Goal: Information Seeking & Learning: Find specific fact

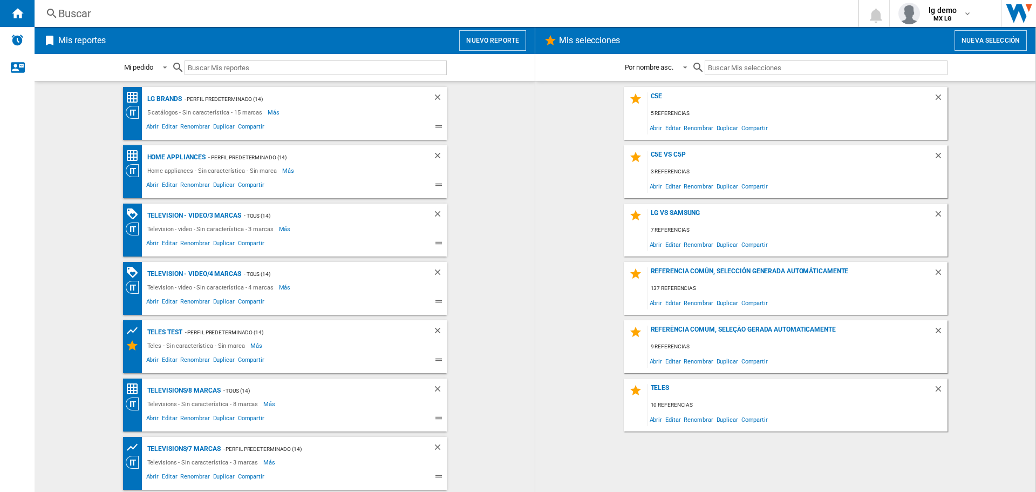
click at [353, 11] on div "Buscar" at bounding box center [444, 13] width 772 height 15
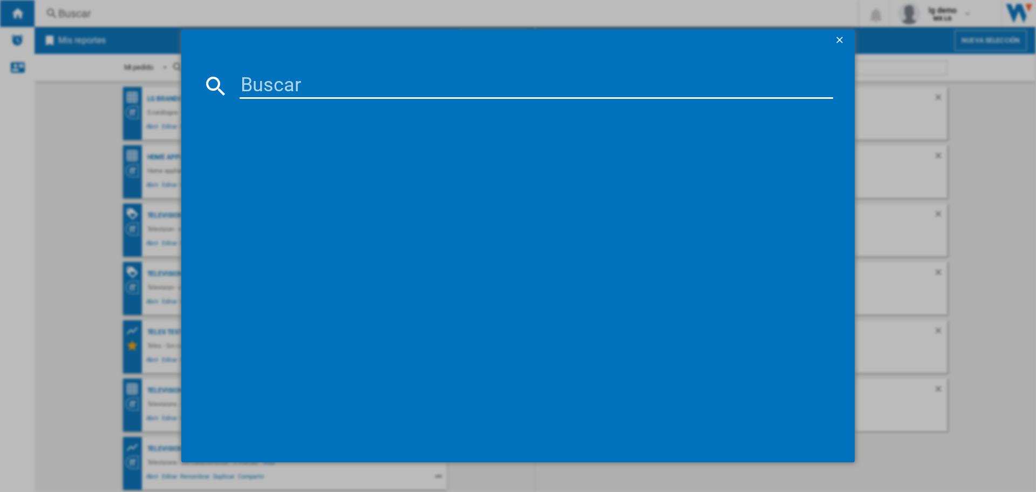
click at [352, 85] on input at bounding box center [537, 86] width 594 height 26
type input "c5esa"
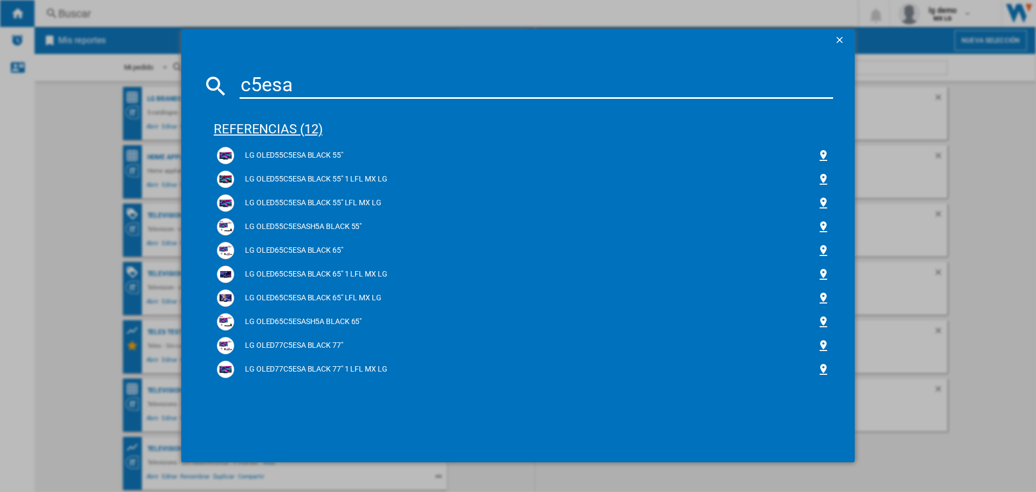
click at [269, 134] on div "referencias (12)" at bounding box center [524, 124] width 620 height 40
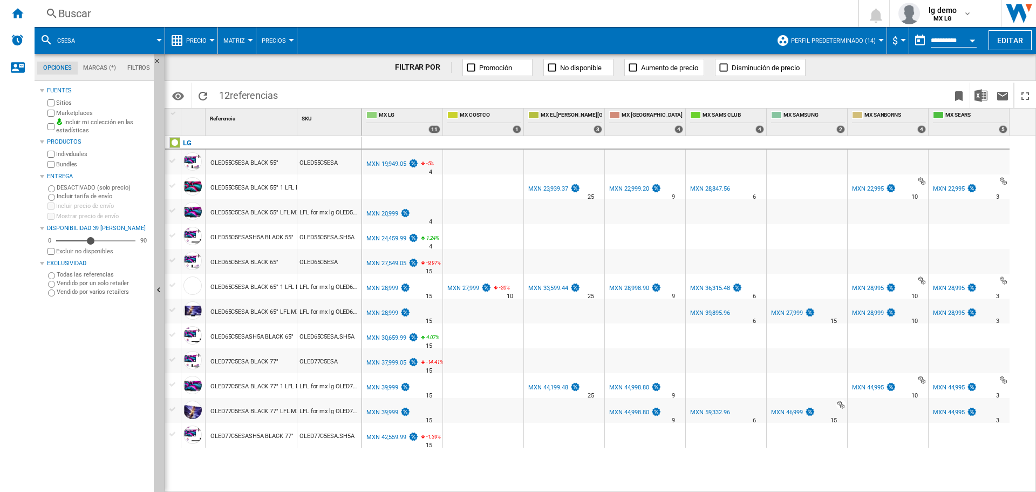
click at [171, 186] on div at bounding box center [172, 186] width 11 height 10
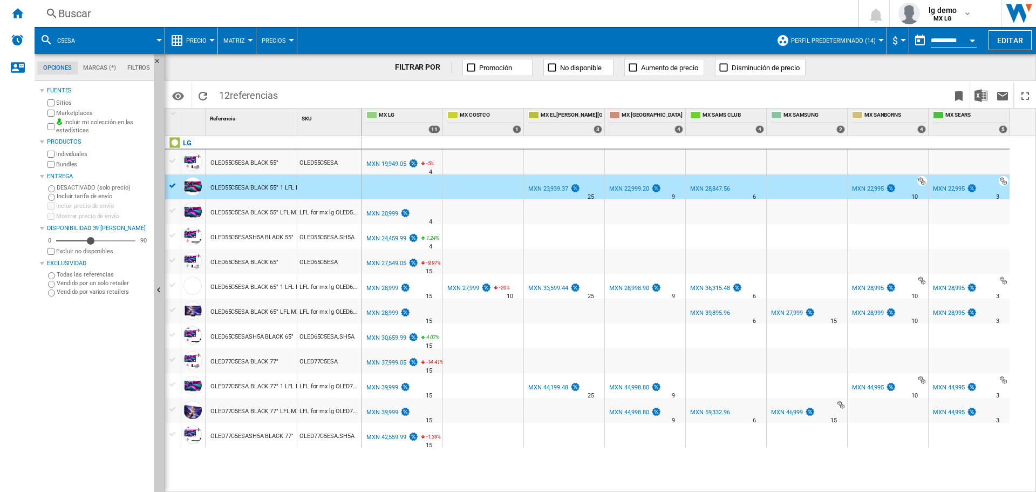
click at [168, 205] on div at bounding box center [173, 211] width 16 height 12
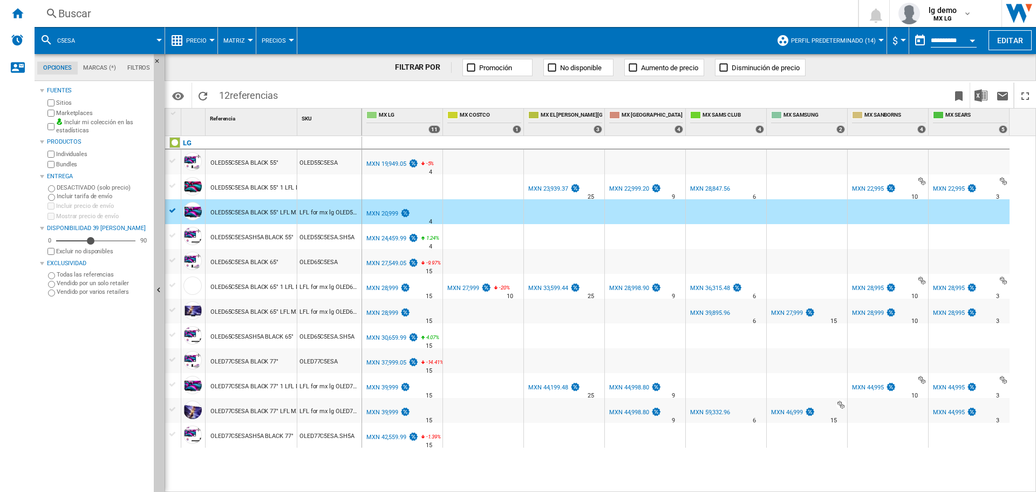
click at [169, 186] on div at bounding box center [172, 186] width 11 height 10
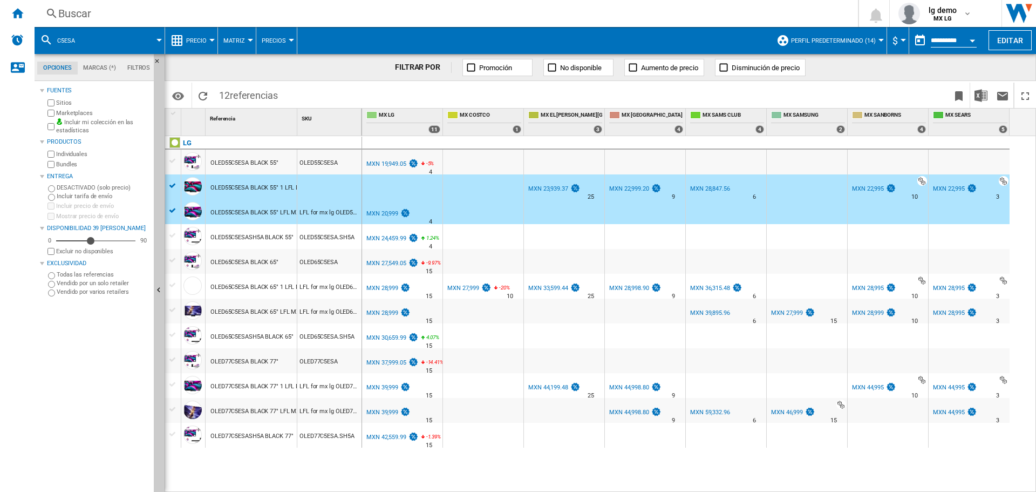
click at [297, 118] on div "Referencia 1" at bounding box center [252, 121] width 92 height 27
drag, startPoint x: 295, startPoint y: 120, endPoint x: 317, endPoint y: 121, distance: 22.2
click at [317, 121] on div "1 Referencia 1 SKU 1" at bounding box center [263, 121] width 197 height 27
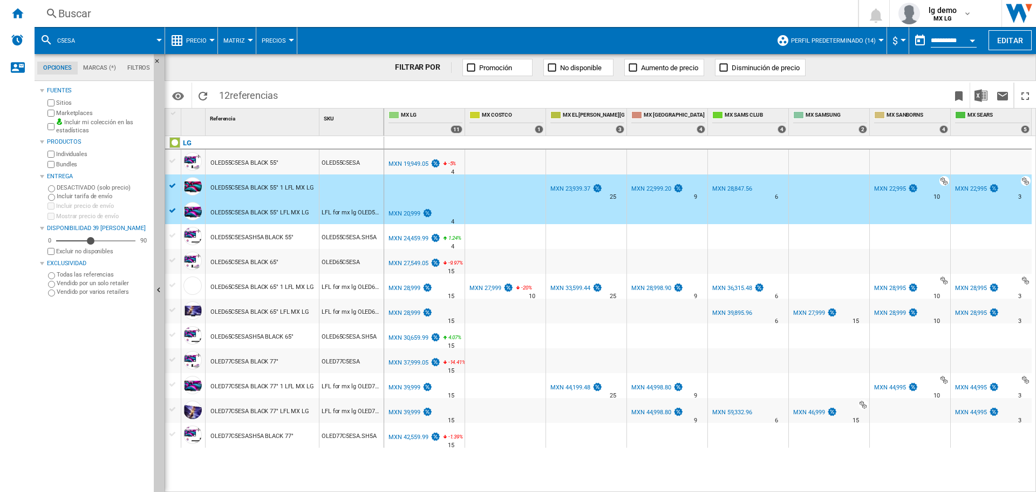
click at [424, 191] on div at bounding box center [424, 186] width 80 height 25
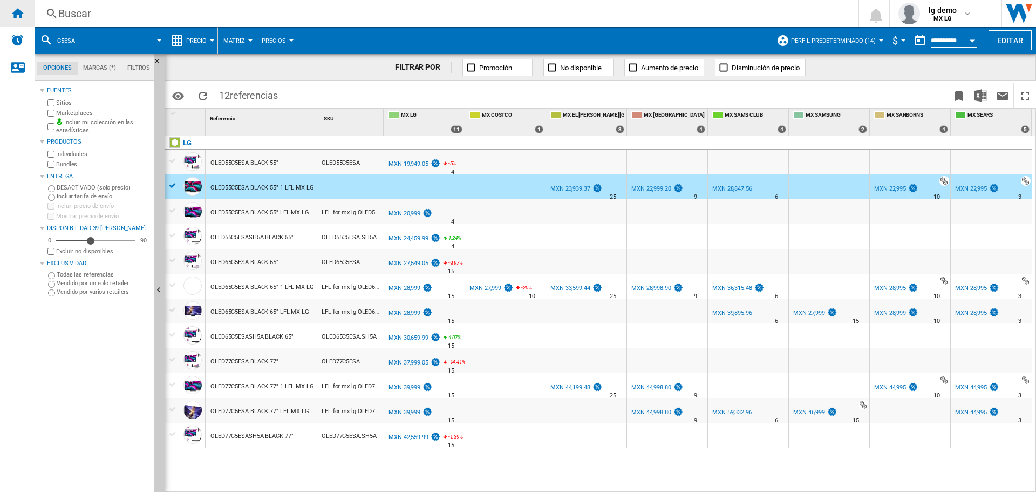
click at [21, 15] on ng-md-icon "Inicio" at bounding box center [17, 12] width 13 height 13
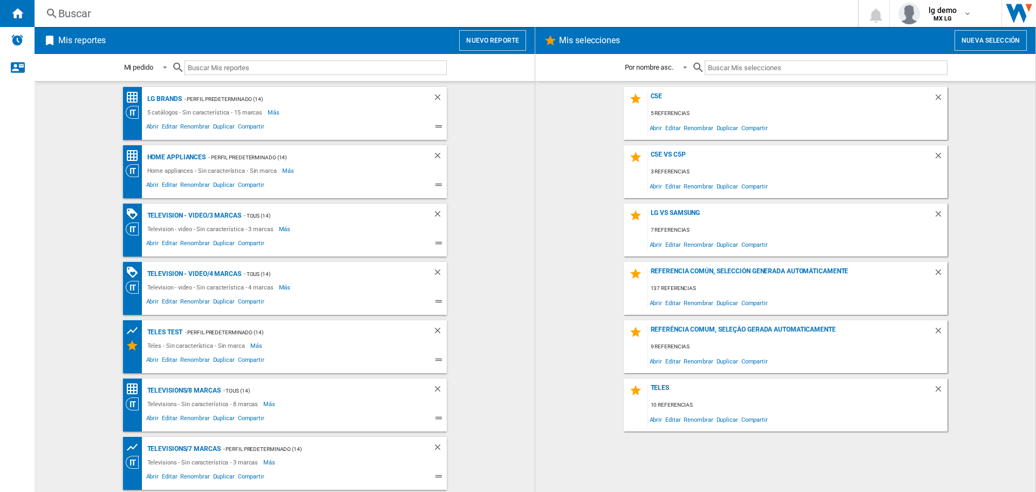
click at [507, 34] on button "Nuevo reporte" at bounding box center [492, 40] width 67 height 21
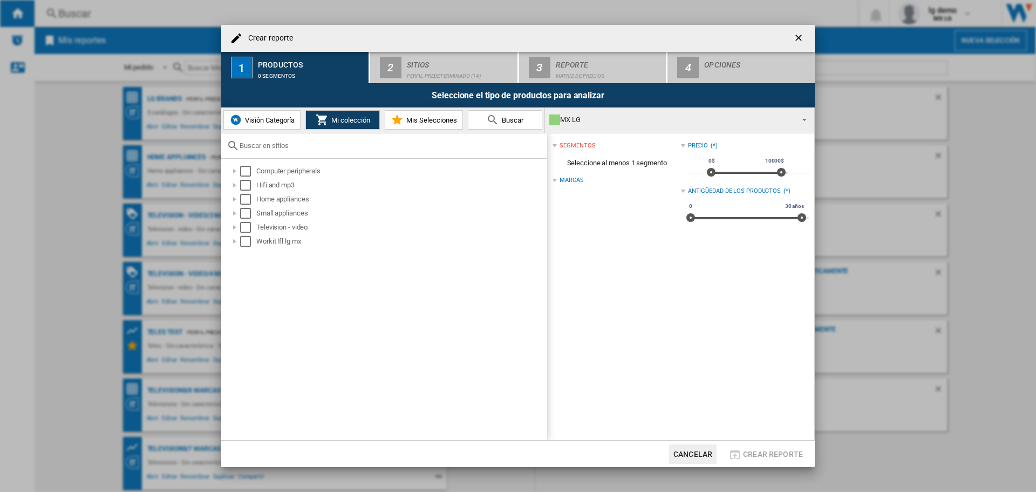
click at [284, 120] on span "Visión Categoría" at bounding box center [268, 120] width 52 height 8
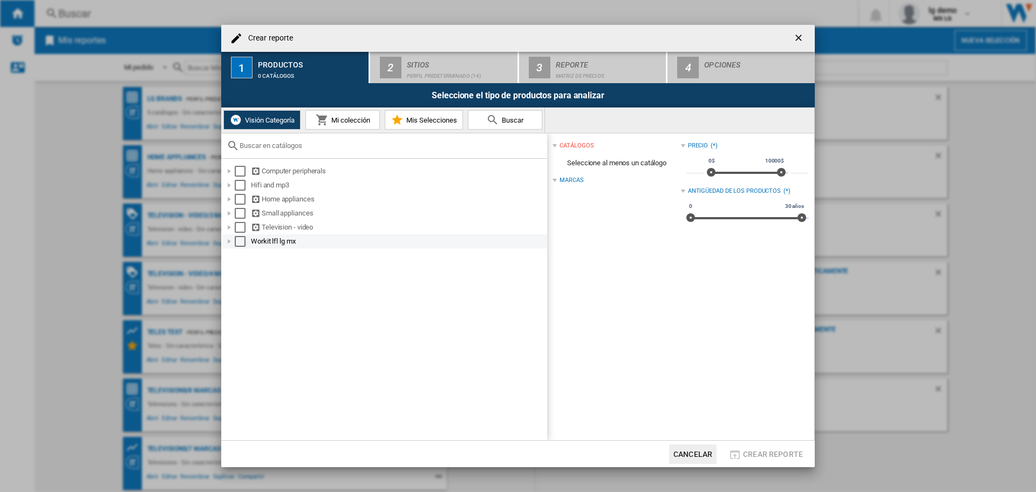
click at [239, 243] on div "Select" at bounding box center [240, 241] width 11 height 11
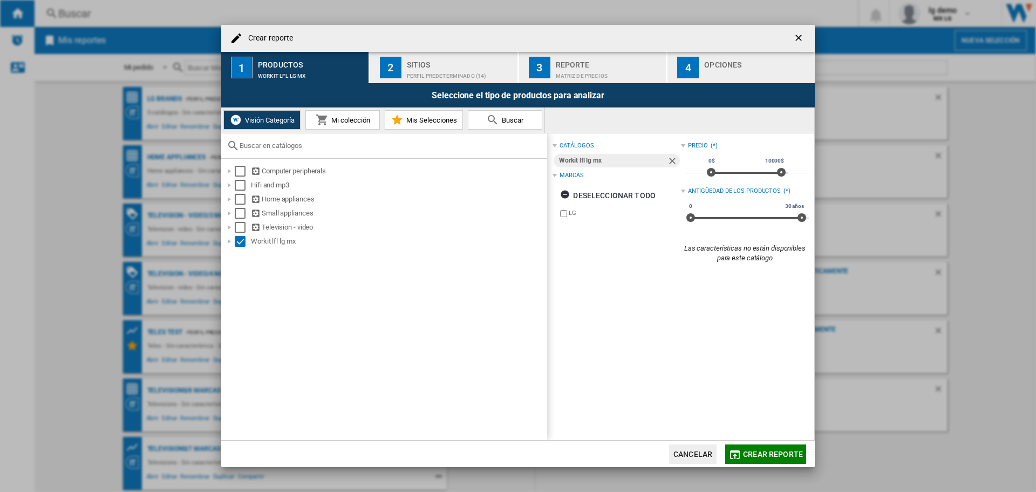
click at [366, 124] on span "Mi colección" at bounding box center [350, 120] width 42 height 8
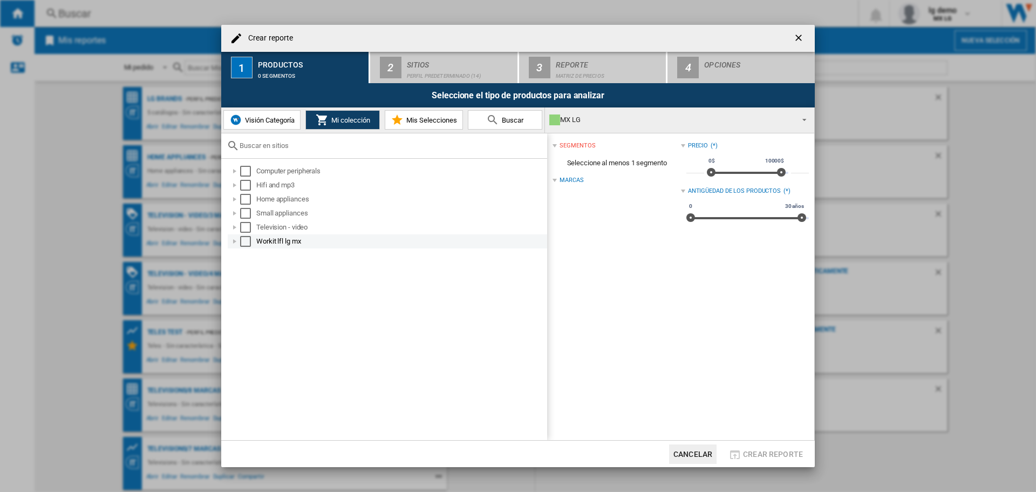
click at [231, 245] on div at bounding box center [234, 241] width 11 height 11
click at [243, 257] on div at bounding box center [246, 255] width 11 height 11
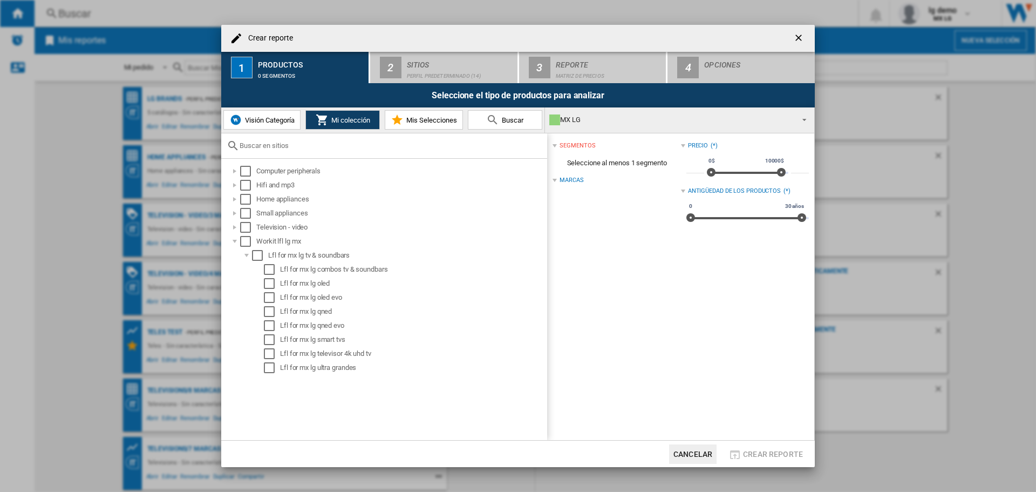
click at [273, 128] on button "Visión Categoría" at bounding box center [261, 119] width 77 height 19
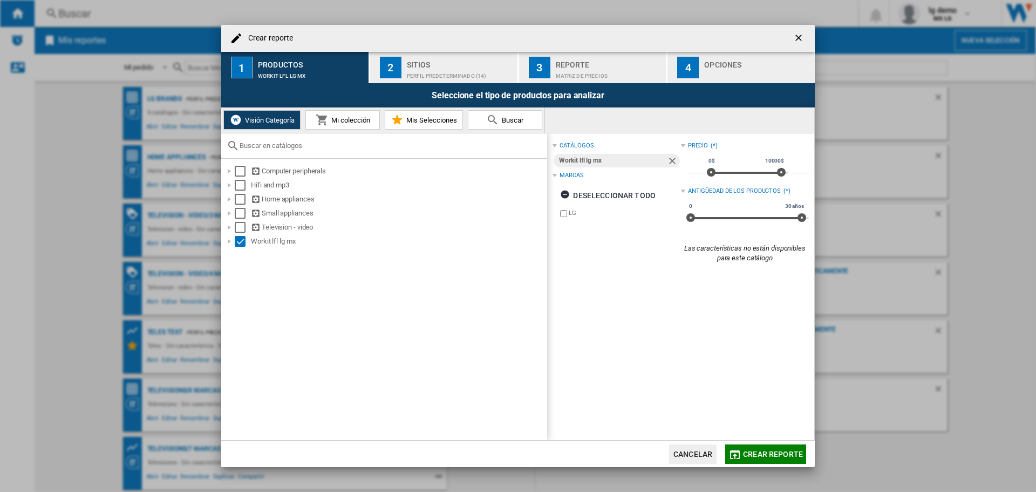
click at [694, 448] on button "Cancelar" at bounding box center [693, 453] width 48 height 19
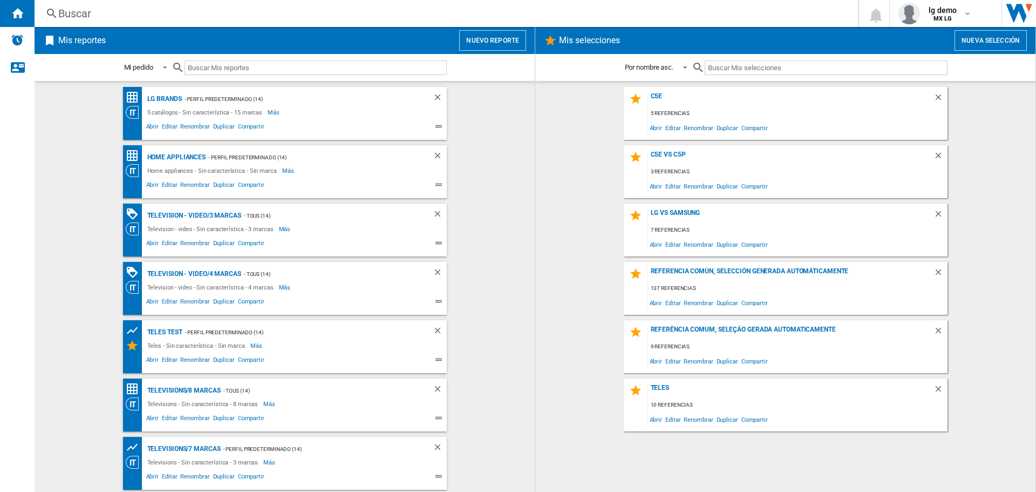
click at [57, 9] on ng-md-icon at bounding box center [51, 13] width 13 height 13
click at [236, 15] on div "Buscar" at bounding box center [444, 13] width 772 height 15
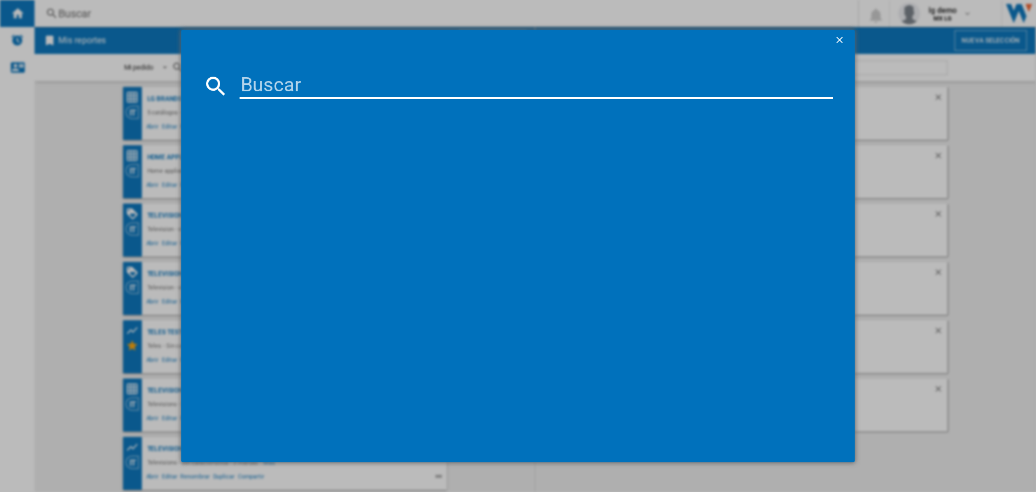
type input "32A43KV"
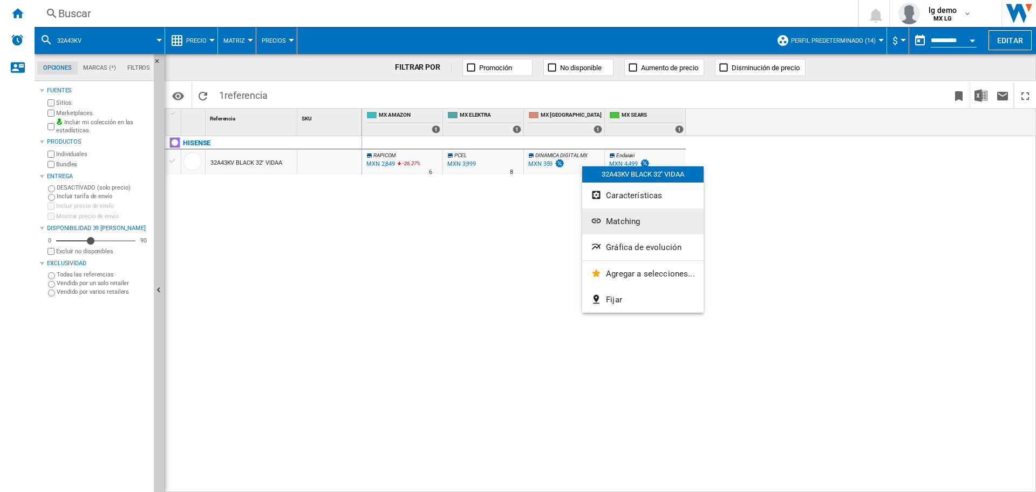
click at [642, 217] on button "Matching" at bounding box center [642, 221] width 121 height 26
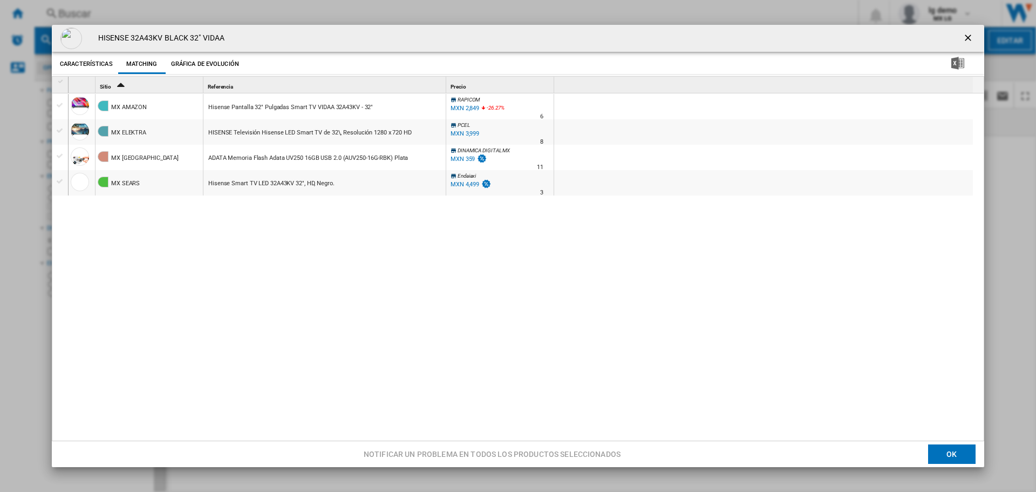
click at [964, 35] on ng-md-icon "getI18NText('BUTTONS.CLOSE_DIALOG')" at bounding box center [969, 38] width 13 height 13
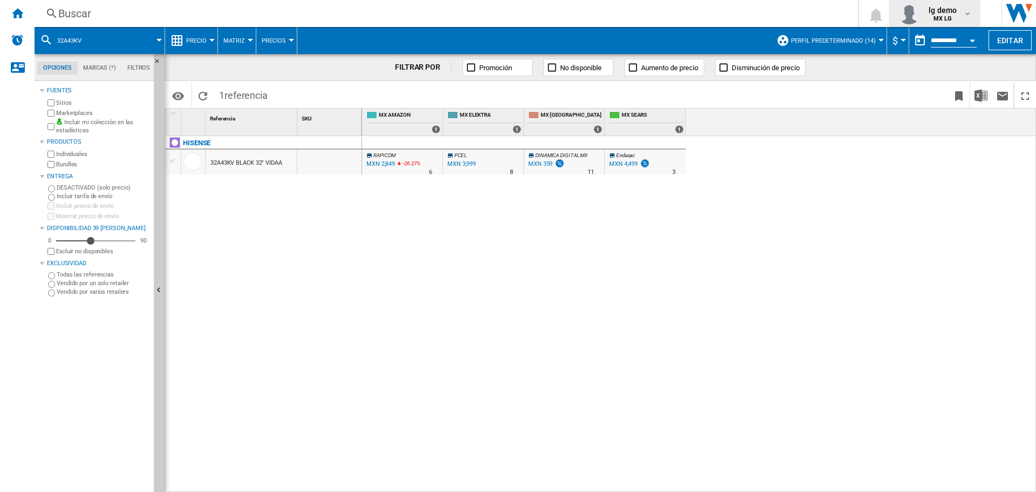
click at [948, 15] on span "lg demo" at bounding box center [943, 10] width 28 height 11
click at [914, 92] on button "Cerrar sesión" at bounding box center [942, 95] width 104 height 22
